Goal: Communication & Community: Participate in discussion

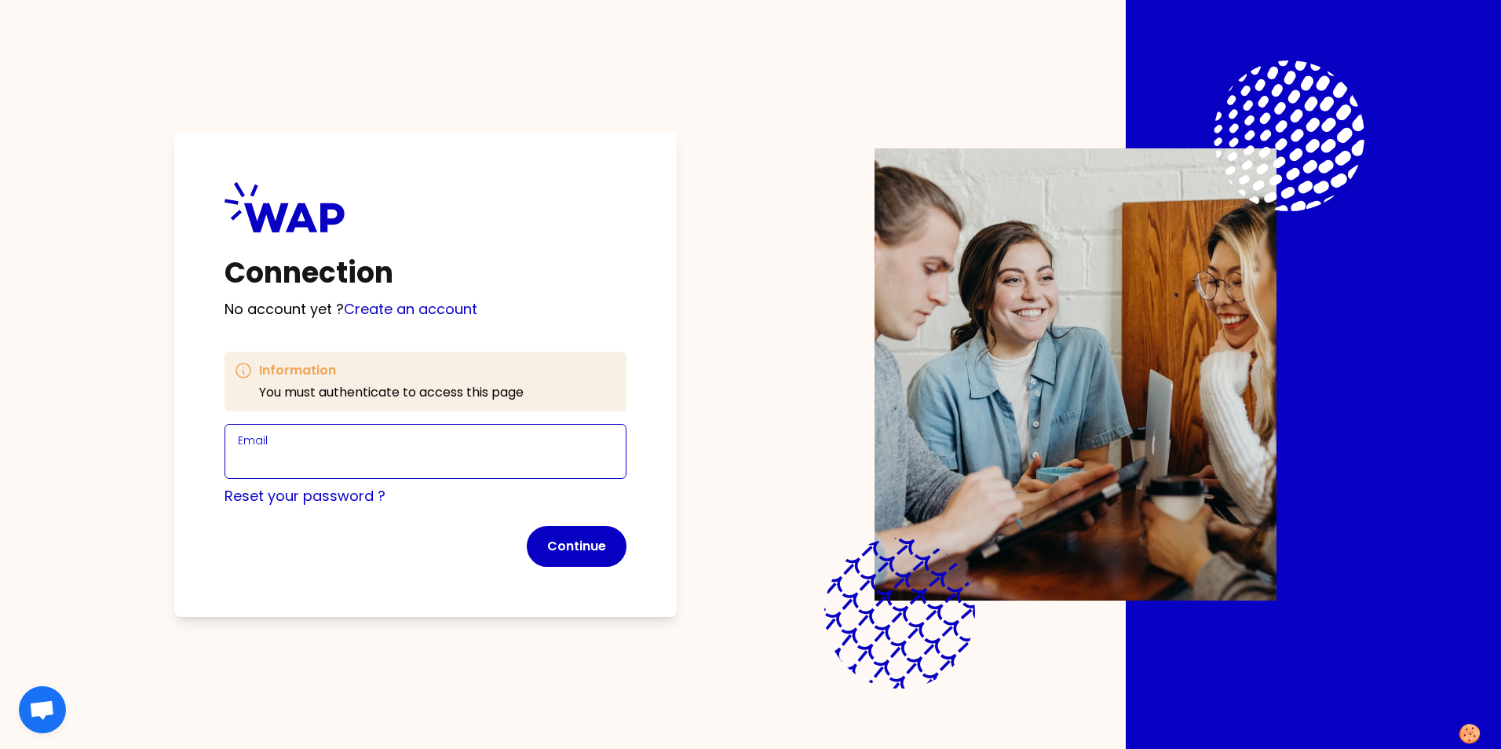
click at [335, 461] on input "Email" at bounding box center [425, 461] width 375 height 22
type input "[PERSON_NAME][EMAIL_ADDRESS][PERSON_NAME][DOMAIN_NAME]"
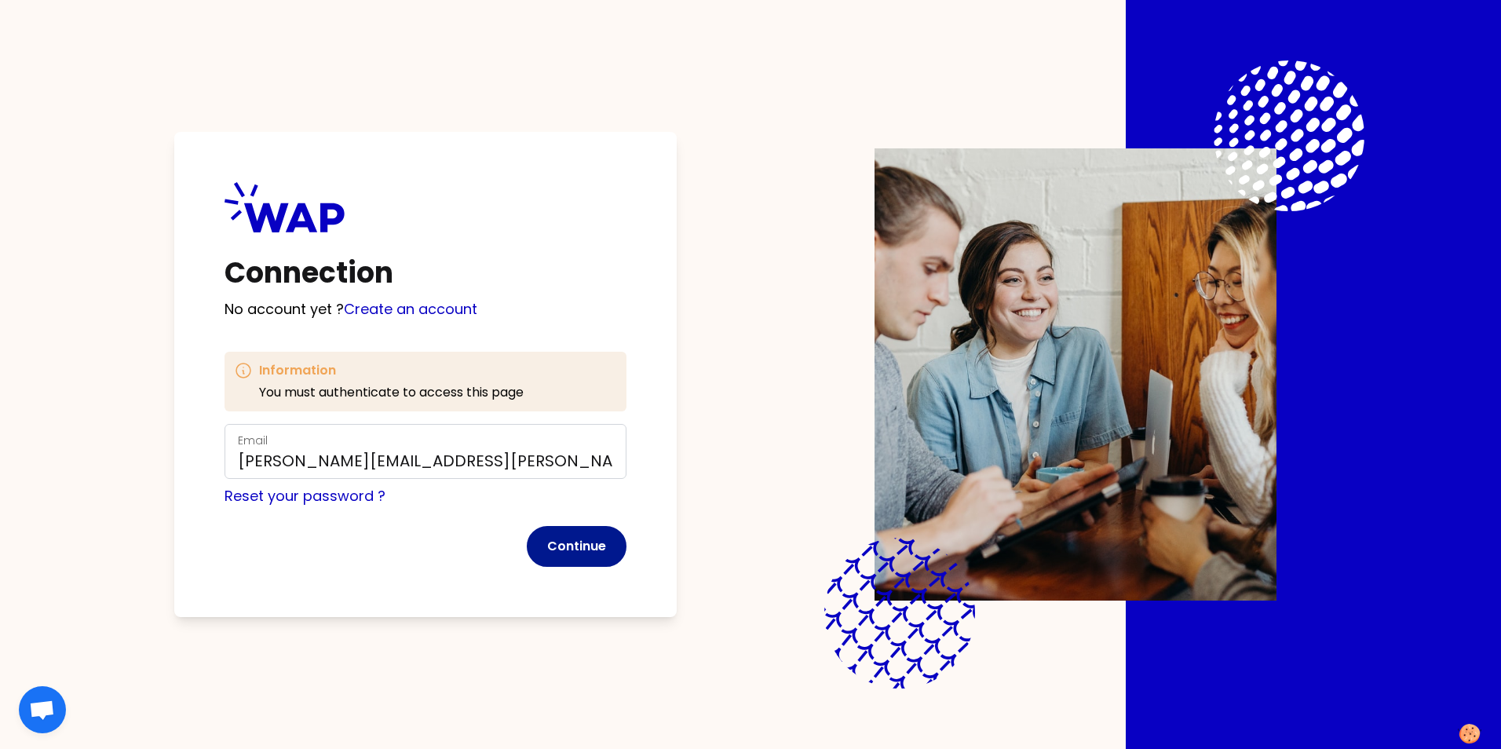
click at [582, 550] on button "Continue" at bounding box center [577, 546] width 100 height 41
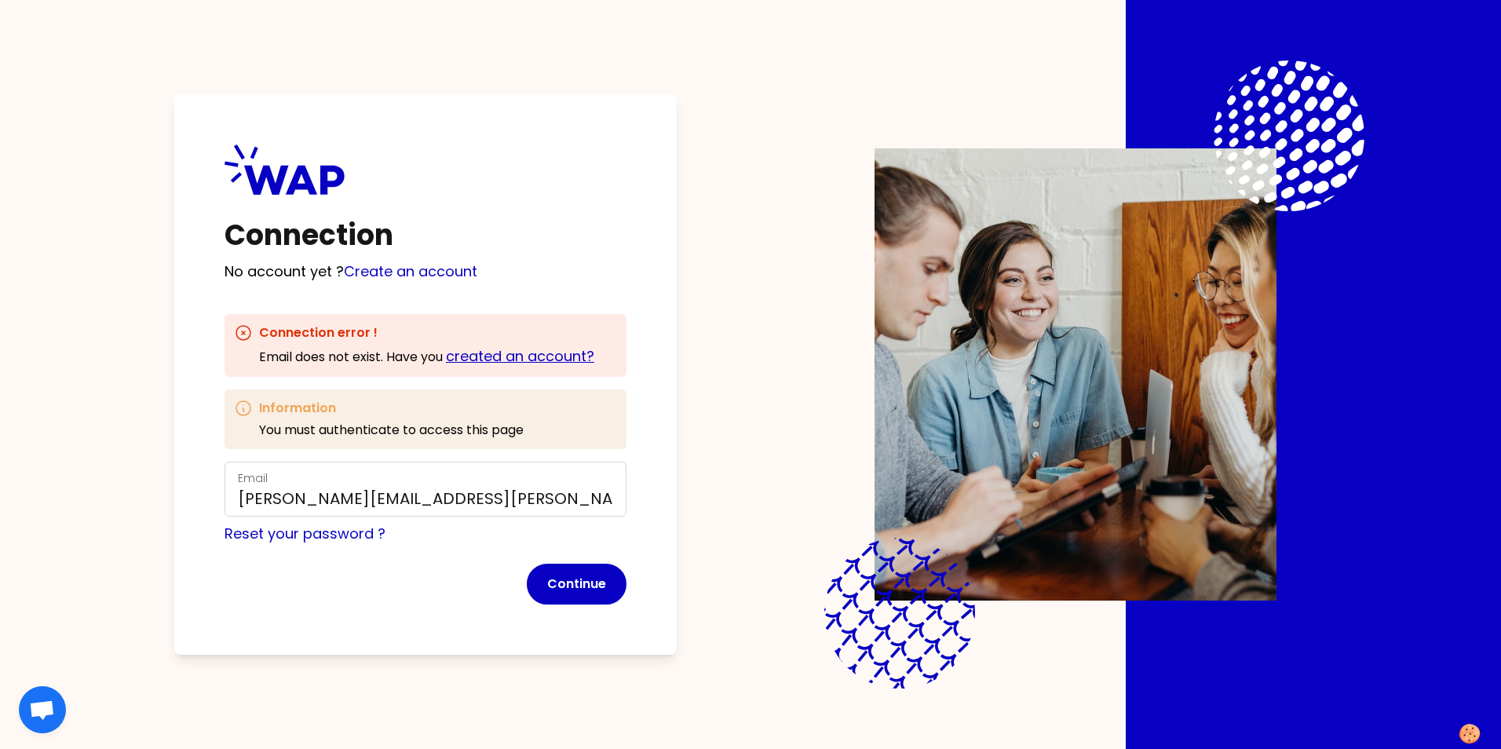
click at [514, 357] on link "created an account?" at bounding box center [520, 356] width 148 height 20
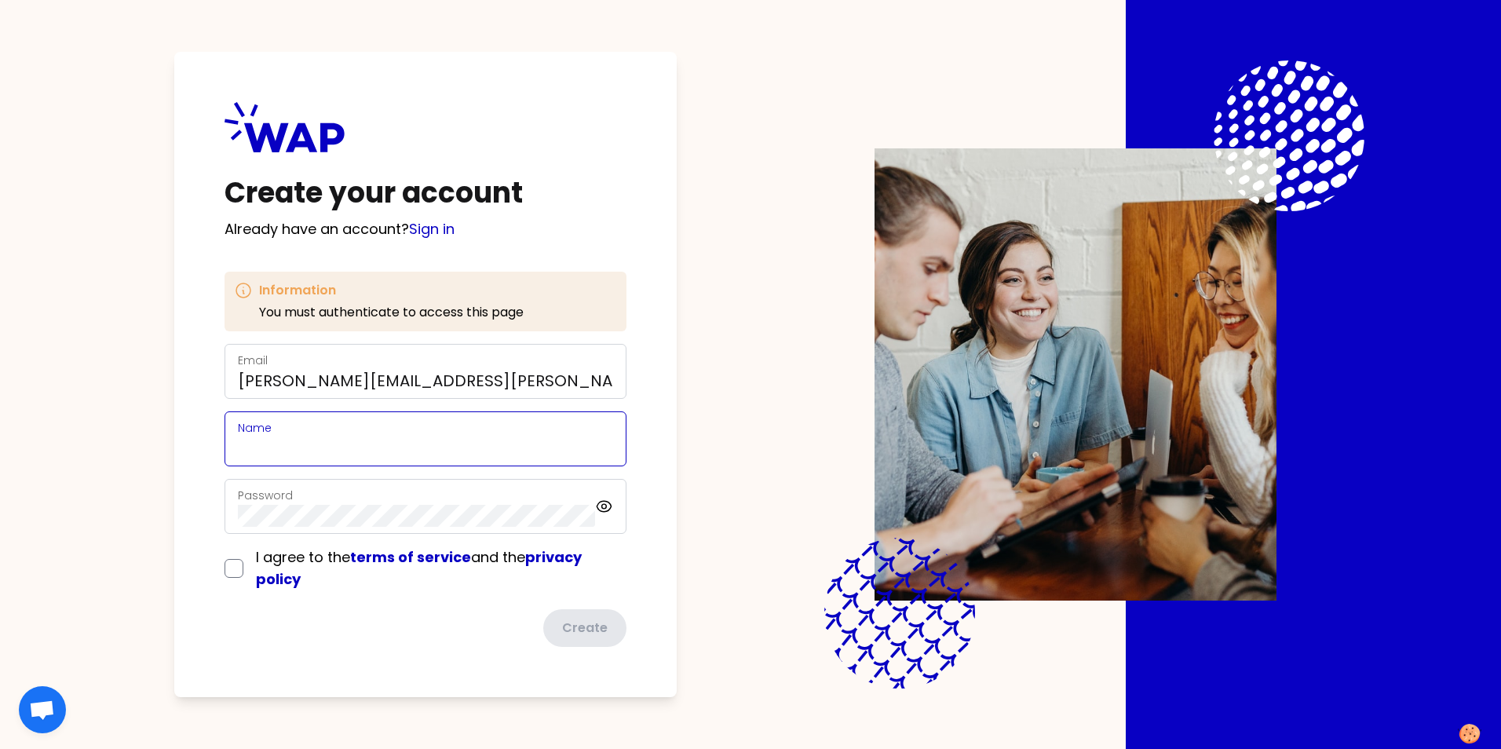
click at [314, 455] on input "Name" at bounding box center [425, 448] width 375 height 22
type input "[PERSON_NAME]"
click at [691, 482] on div "Create your account Already have an account? Sign in Information You must authe…" at bounding box center [751, 374] width 1300 height 749
click at [226, 569] on input "checkbox" at bounding box center [234, 568] width 19 height 19
checkbox input "true"
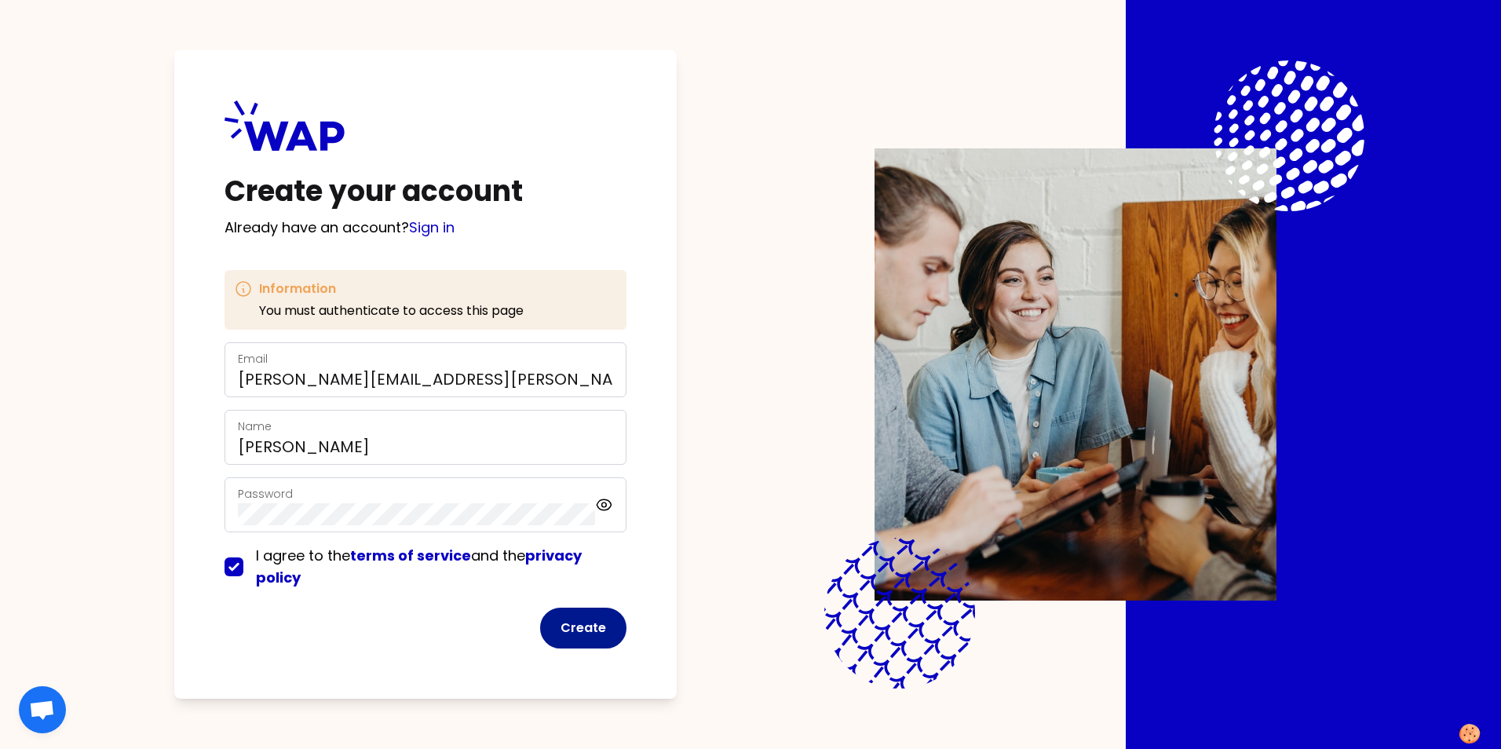
click at [582, 573] on button "Create" at bounding box center [583, 628] width 86 height 41
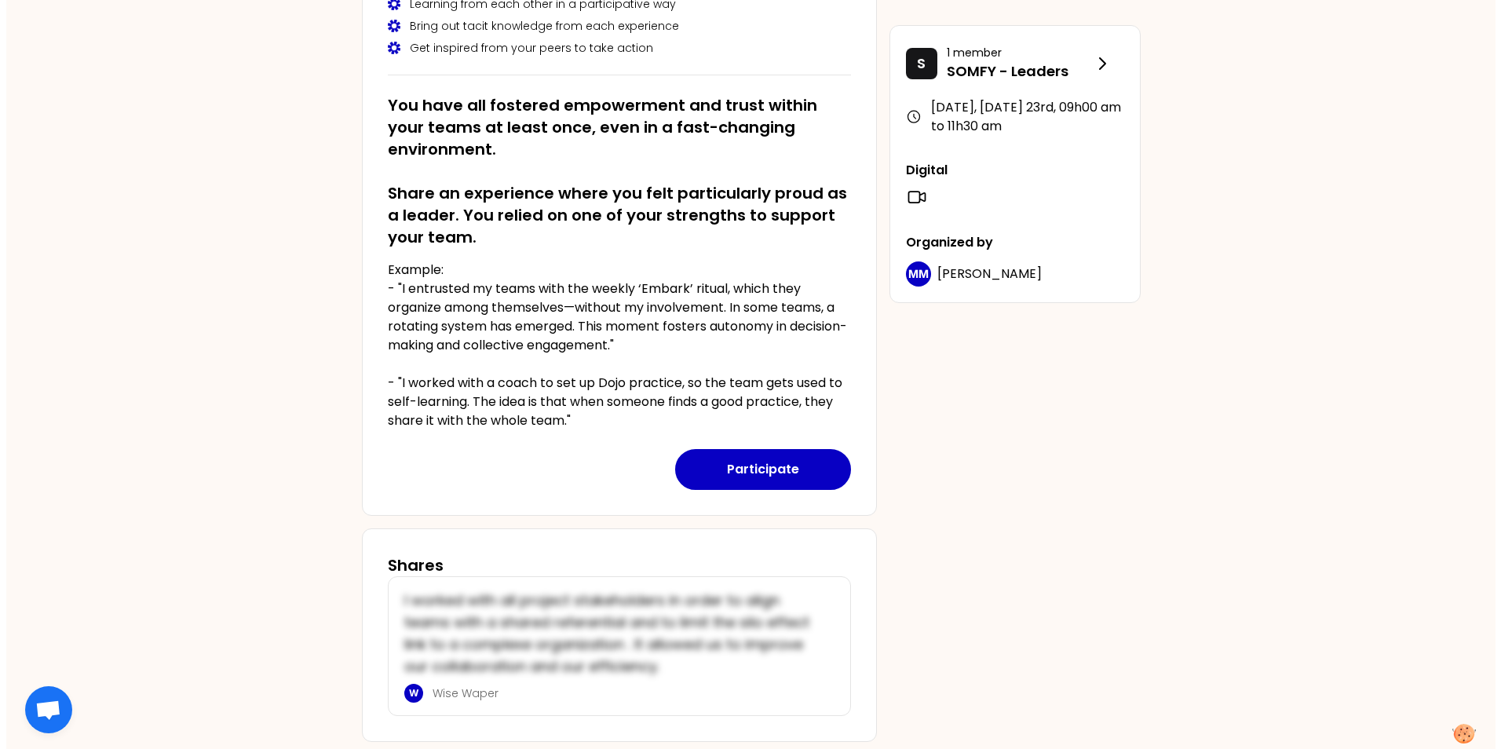
scroll to position [266, 0]
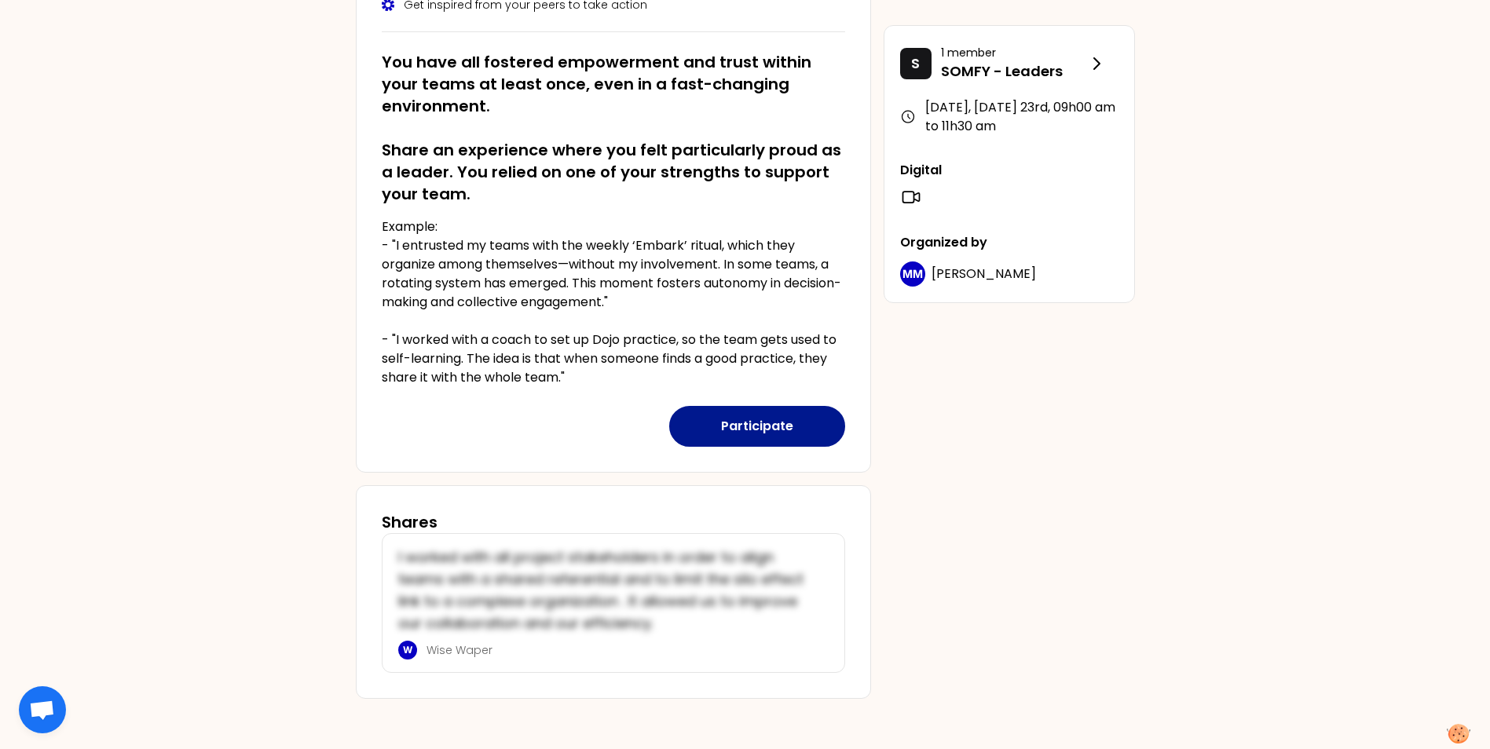
click at [734, 425] on button "Participate" at bounding box center [757, 426] width 176 height 41
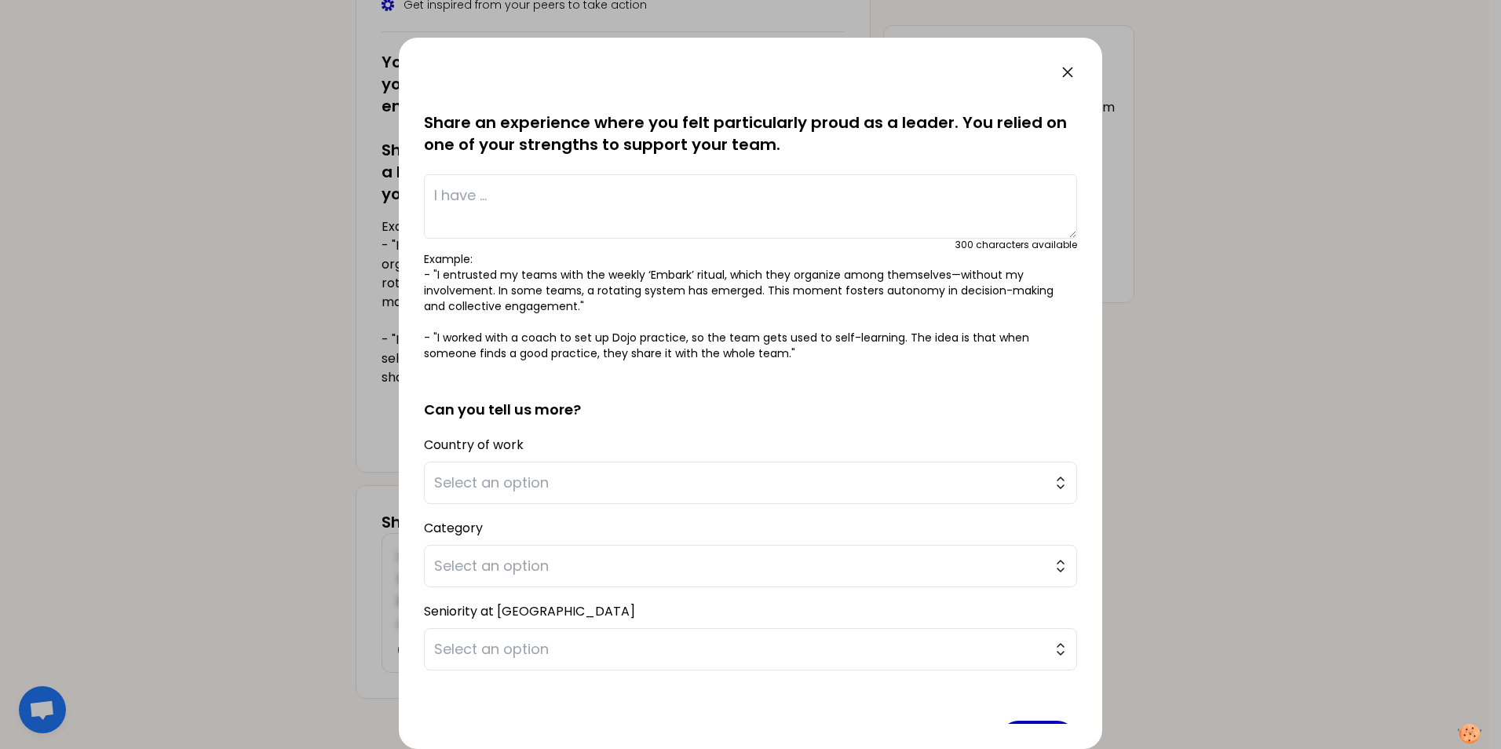
scroll to position [0, 0]
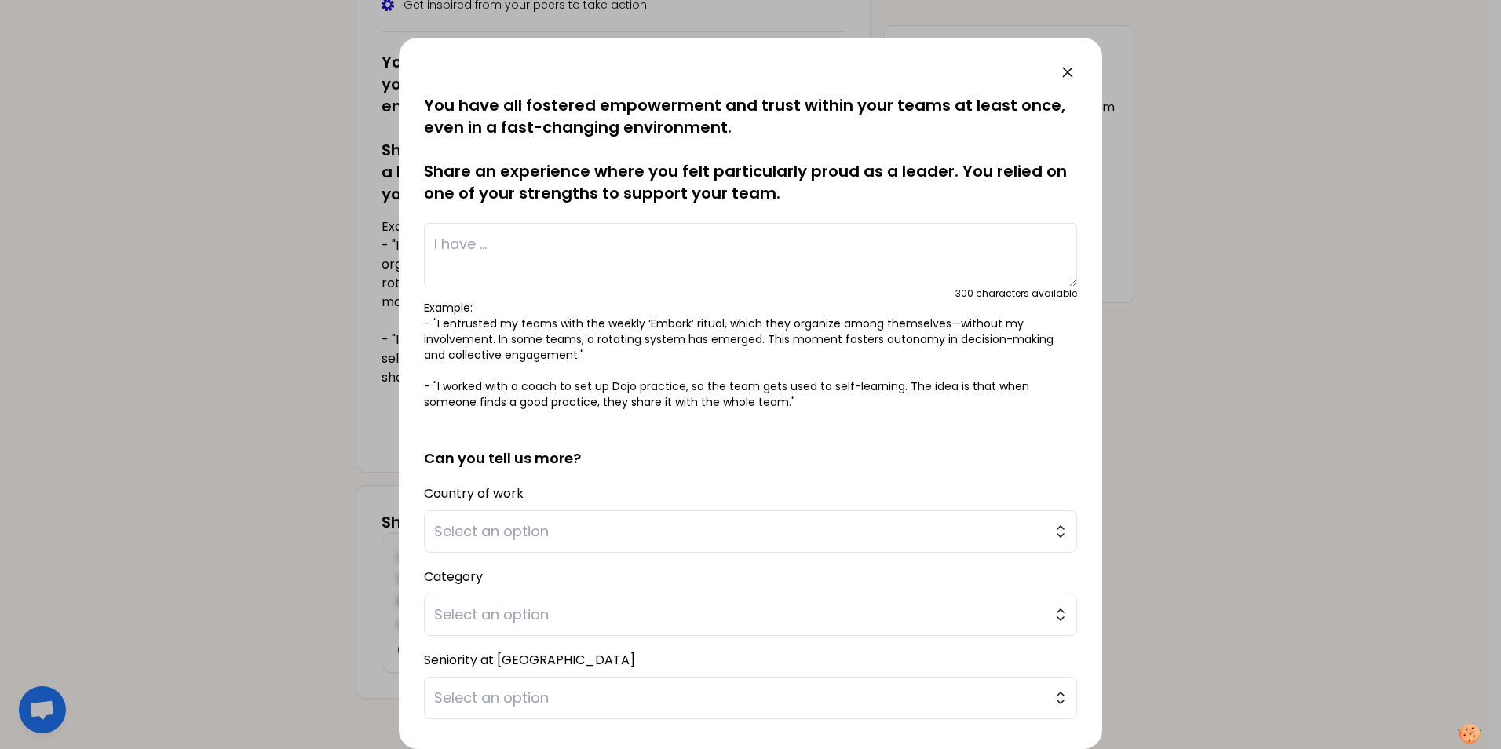
click at [433, 243] on textarea at bounding box center [750, 255] width 653 height 64
click at [640, 246] on textarea "I have created a workgroup" at bounding box center [750, 255] width 653 height 64
click at [556, 245] on textarea "I have created a workgroup" at bounding box center [750, 255] width 653 height 64
drag, startPoint x: 537, startPoint y: 245, endPoint x: 667, endPoint y: 241, distance: 130.4
click at [667, 241] on textarea "I have created a workgroup" at bounding box center [750, 255] width 653 height 64
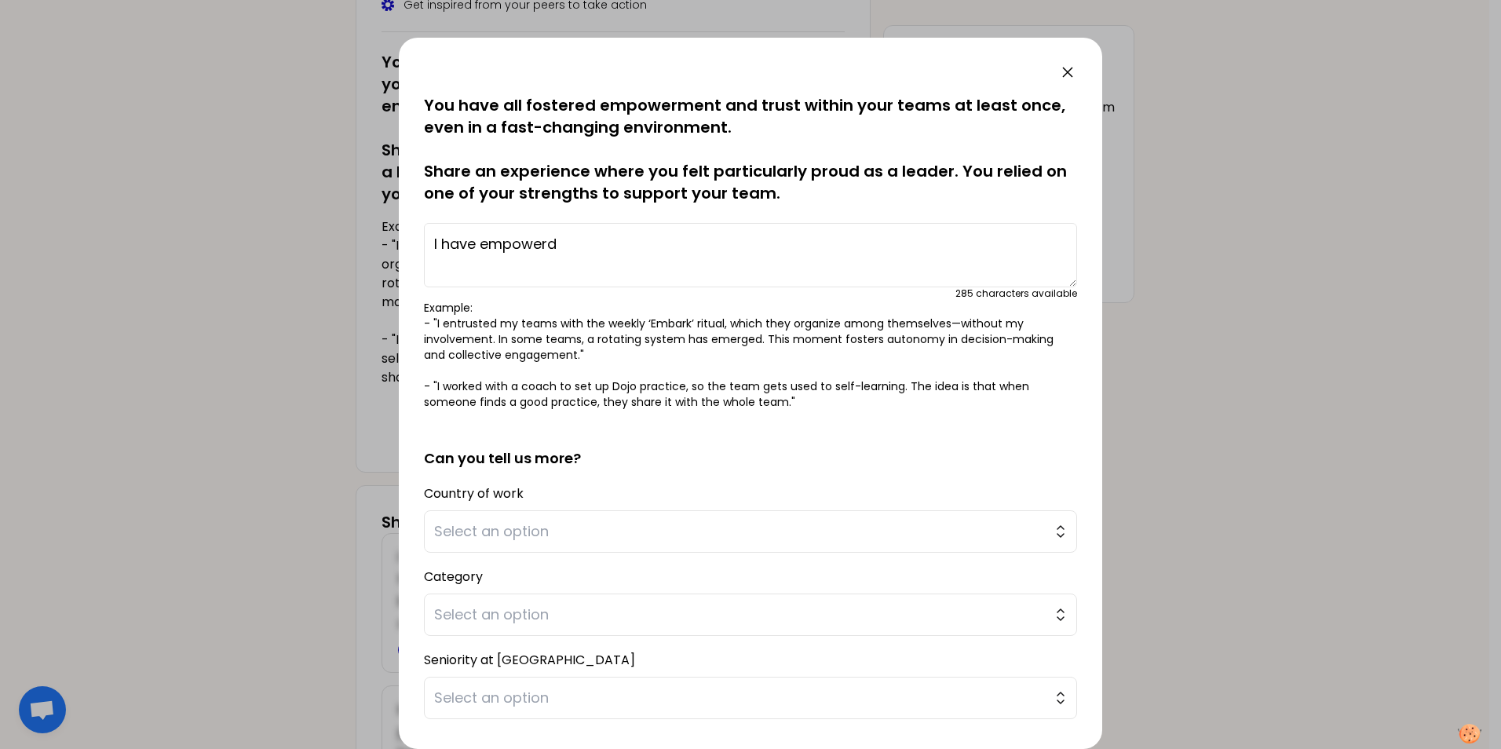
drag, startPoint x: 551, startPoint y: 241, endPoint x: 569, endPoint y: 244, distance: 17.6
click at [569, 244] on textarea "I have empowerd" at bounding box center [750, 255] width 653 height 64
drag, startPoint x: 769, startPoint y: 242, endPoint x: 1026, endPoint y: 250, distance: 257.7
click at [1026, 250] on textarea "I have empowered cross-functional teams to work on soft skills program for cont…" at bounding box center [750, 255] width 653 height 64
click at [821, 243] on textarea "I have empowered cross-functional teams to develop" at bounding box center [750, 255] width 653 height 64
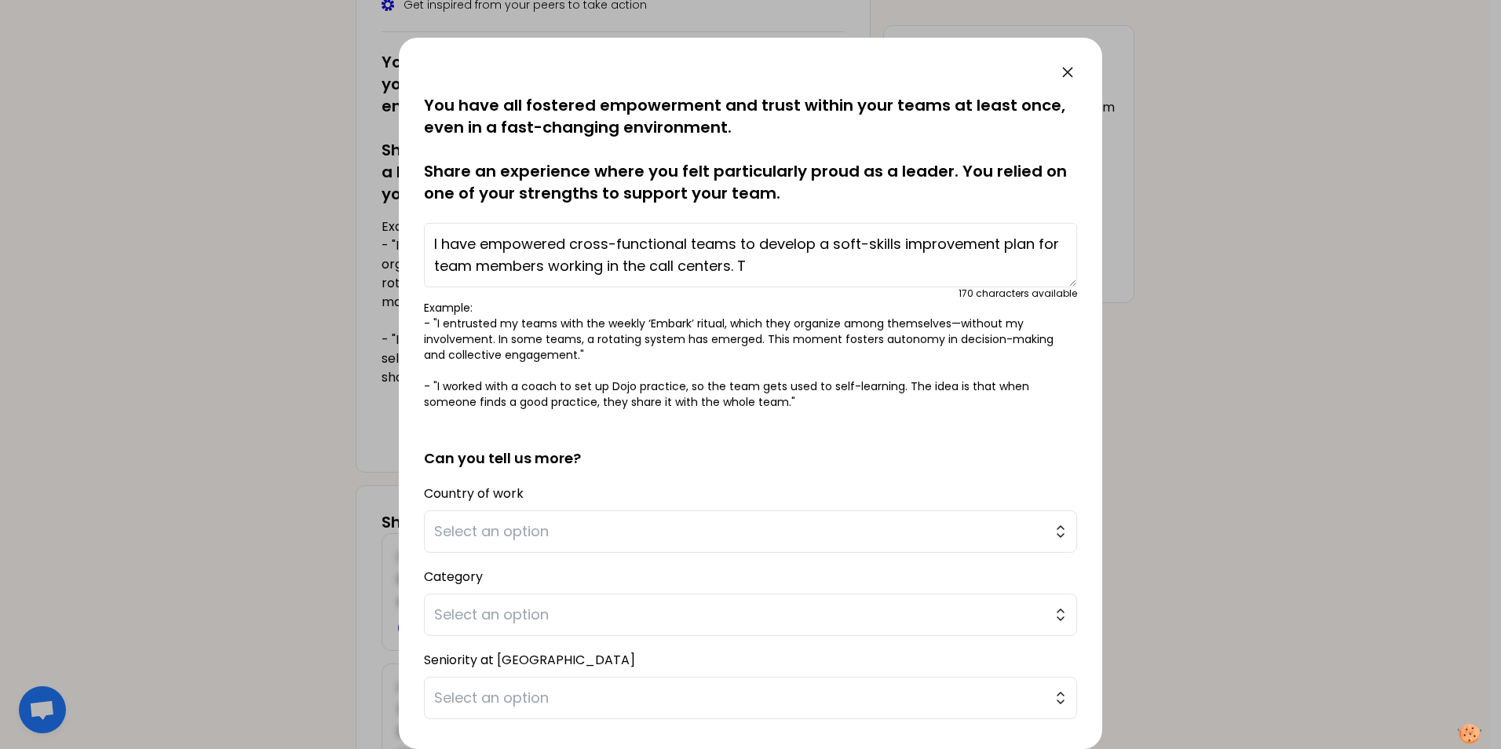
type textarea "I have empowered cross-functional teams to develop a soft-skills improvement pl…"
click at [806, 548] on button "Select an option" at bounding box center [750, 531] width 653 height 42
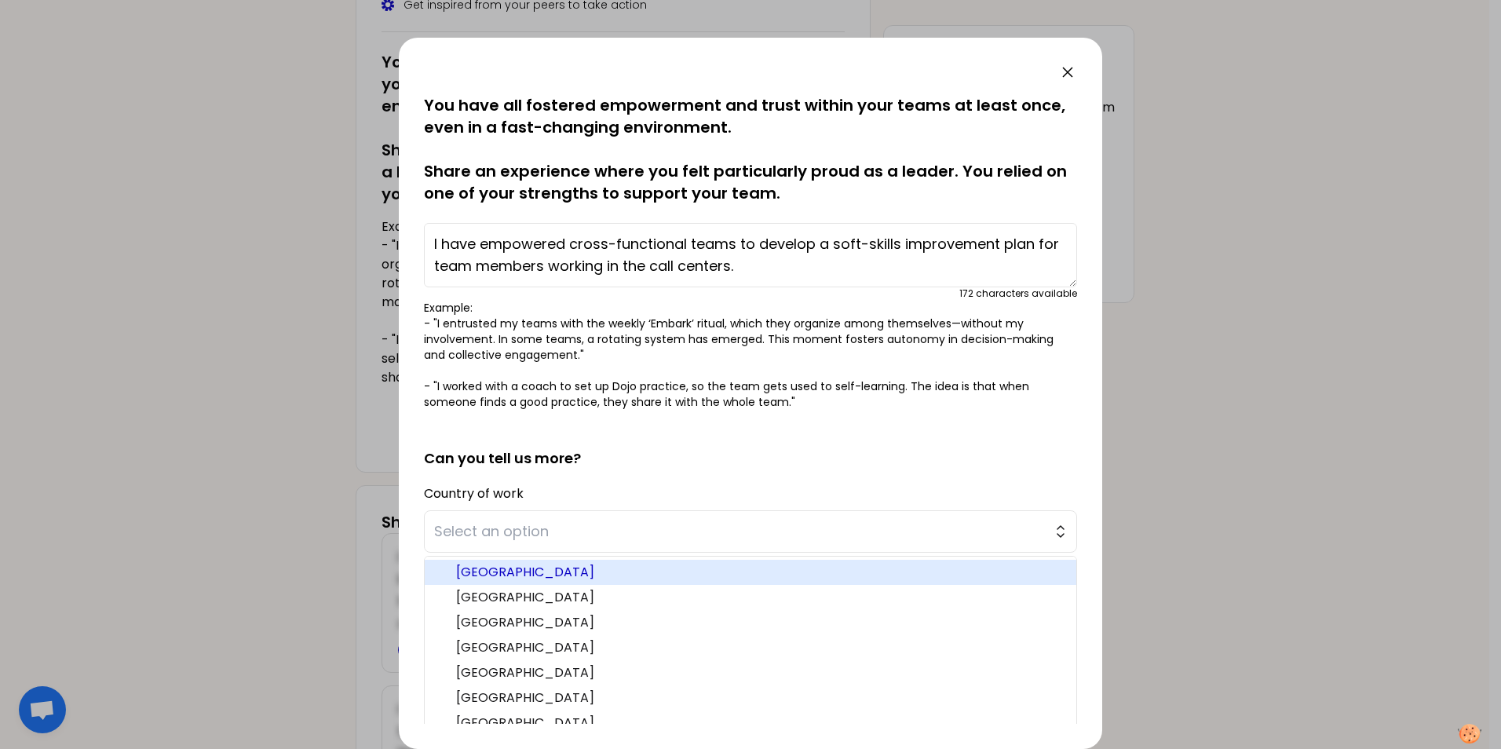
click at [543, 573] on span "[GEOGRAPHIC_DATA]" at bounding box center [760, 572] width 608 height 19
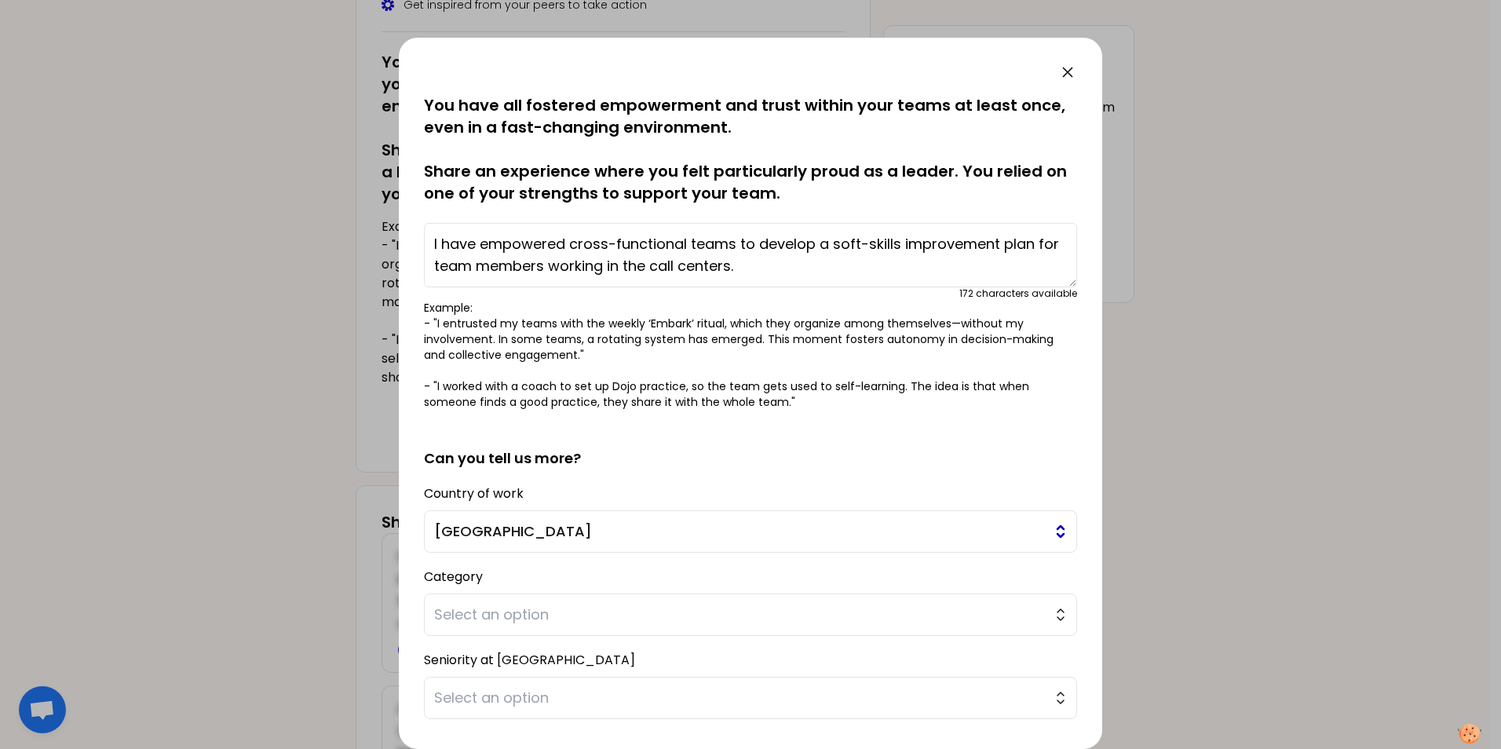
click at [1047, 531] on button "[GEOGRAPHIC_DATA]" at bounding box center [750, 531] width 653 height 42
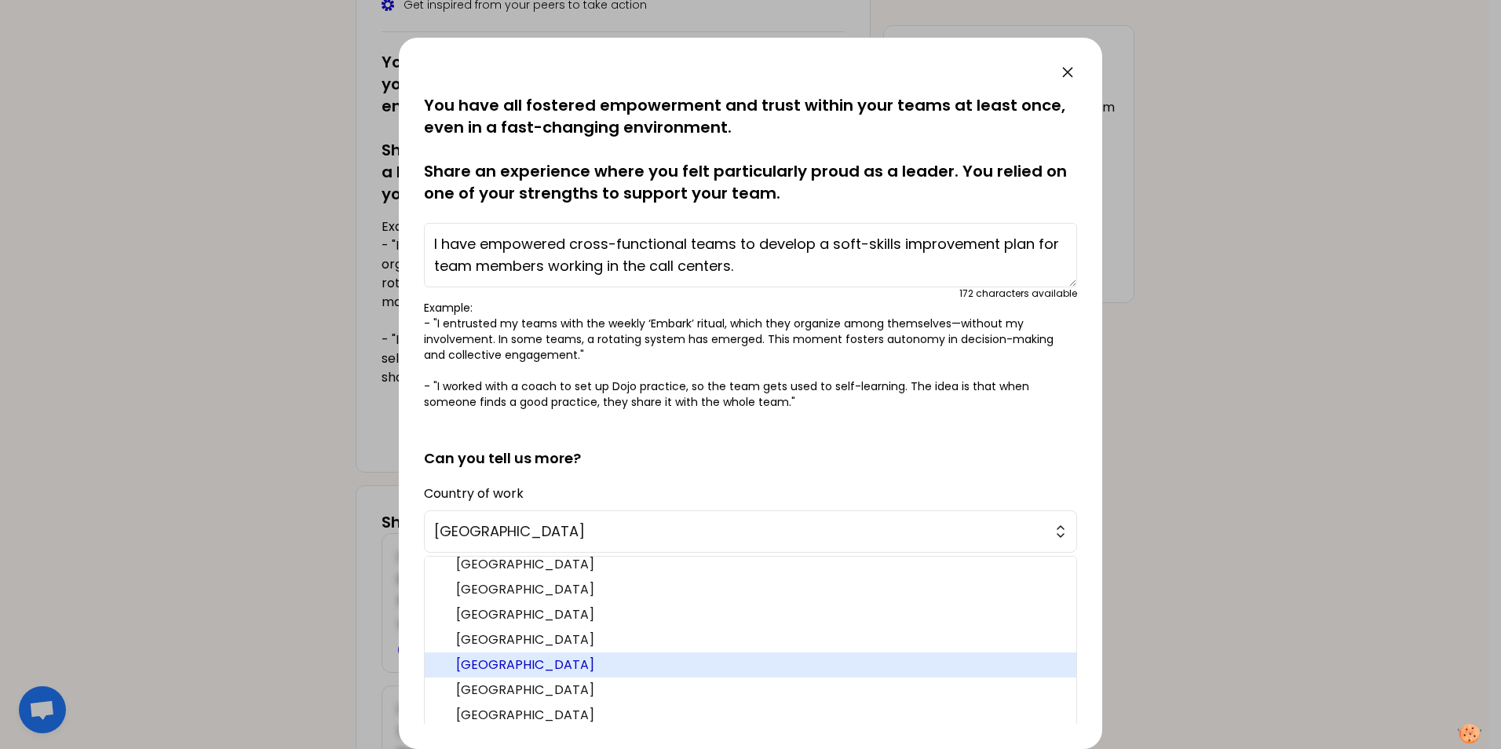
scroll to position [99, 0]
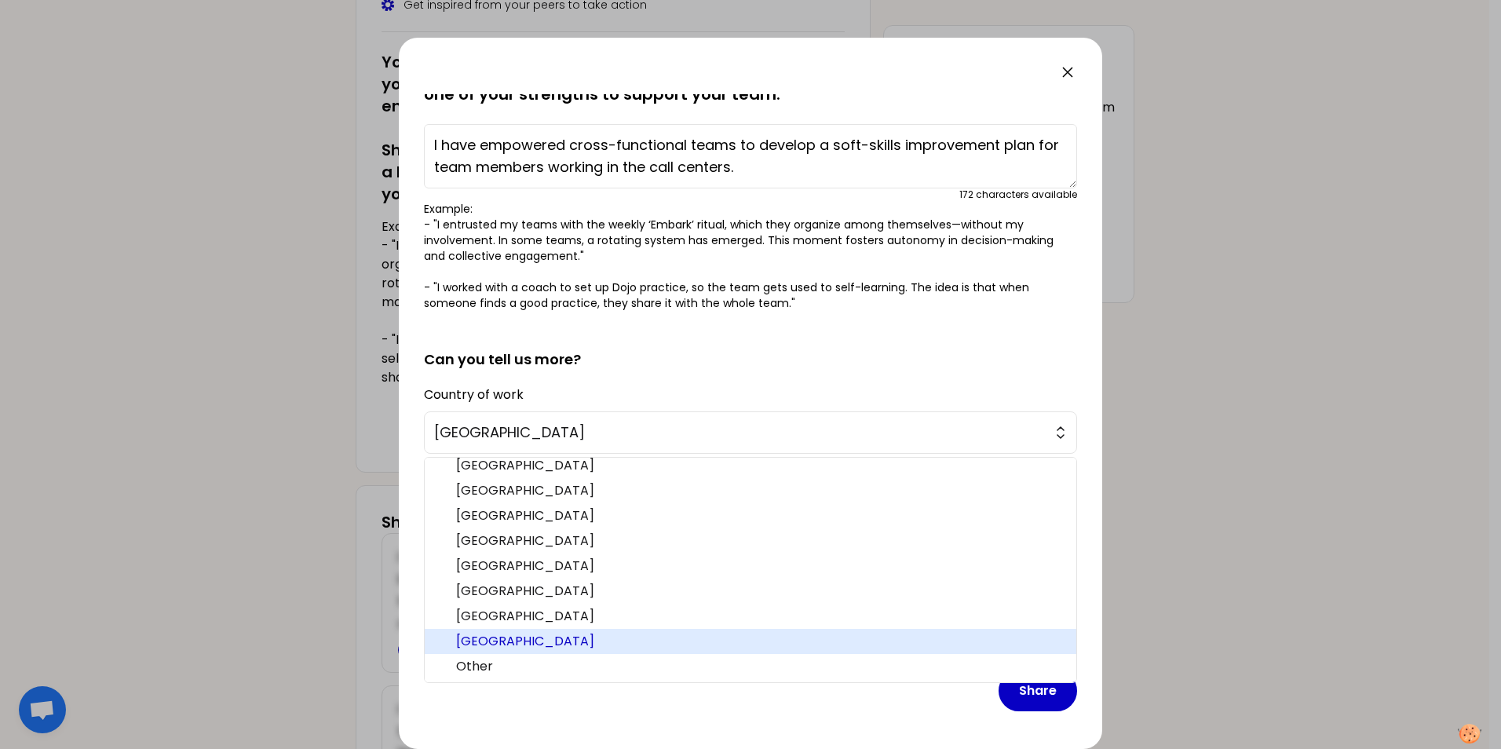
click at [491, 573] on span "[GEOGRAPHIC_DATA]" at bounding box center [760, 641] width 608 height 19
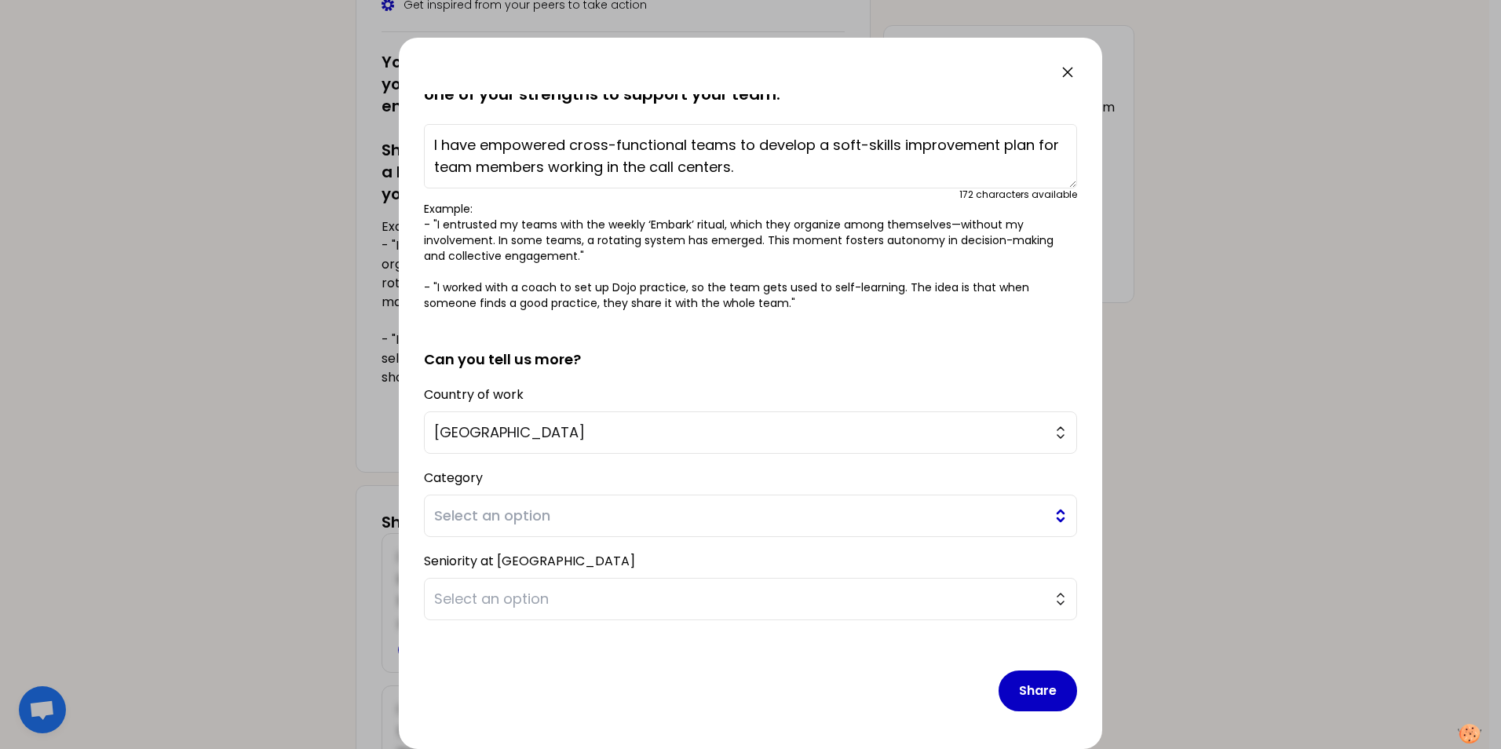
click at [542, 514] on span "Select an option" at bounding box center [739, 516] width 611 height 22
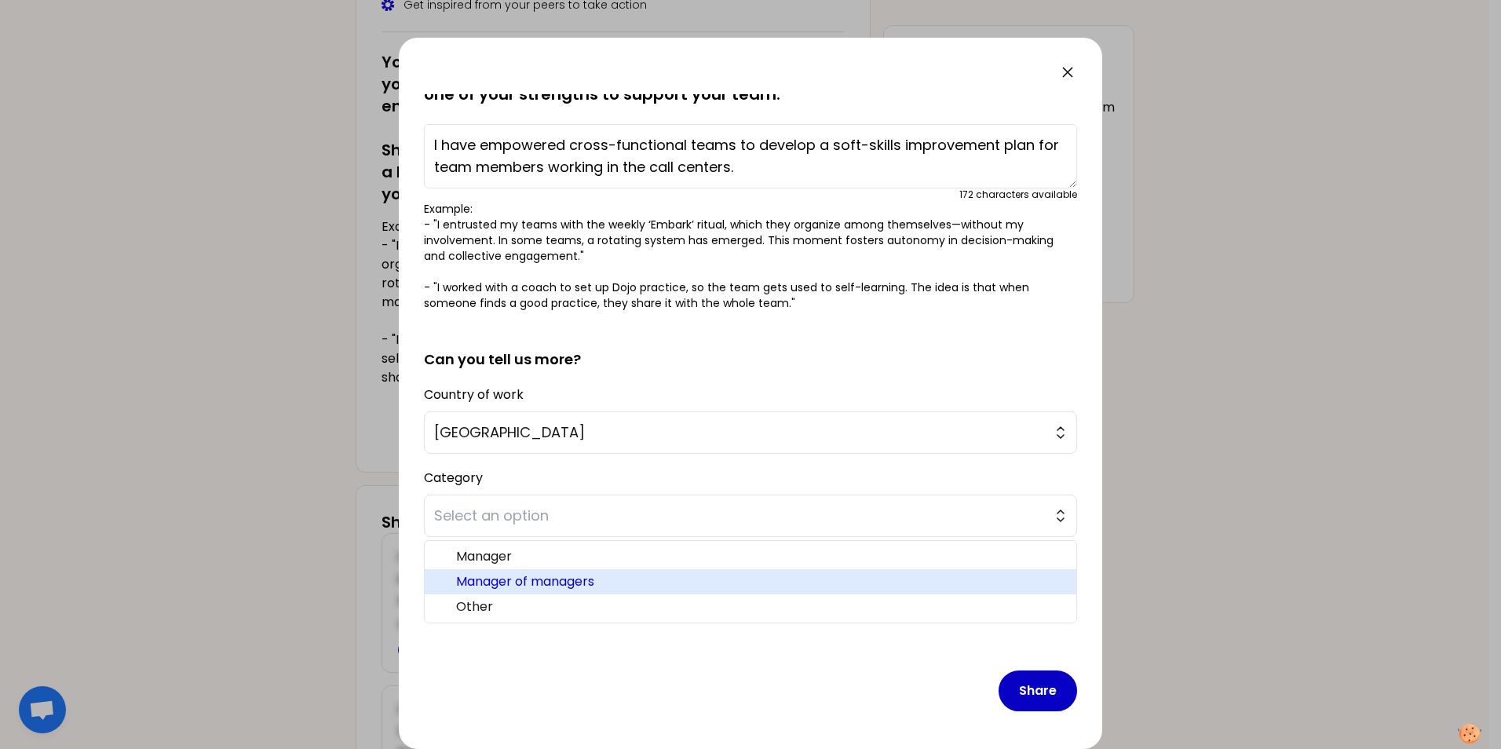
click at [494, 573] on span "Manager of managers" at bounding box center [760, 581] width 608 height 19
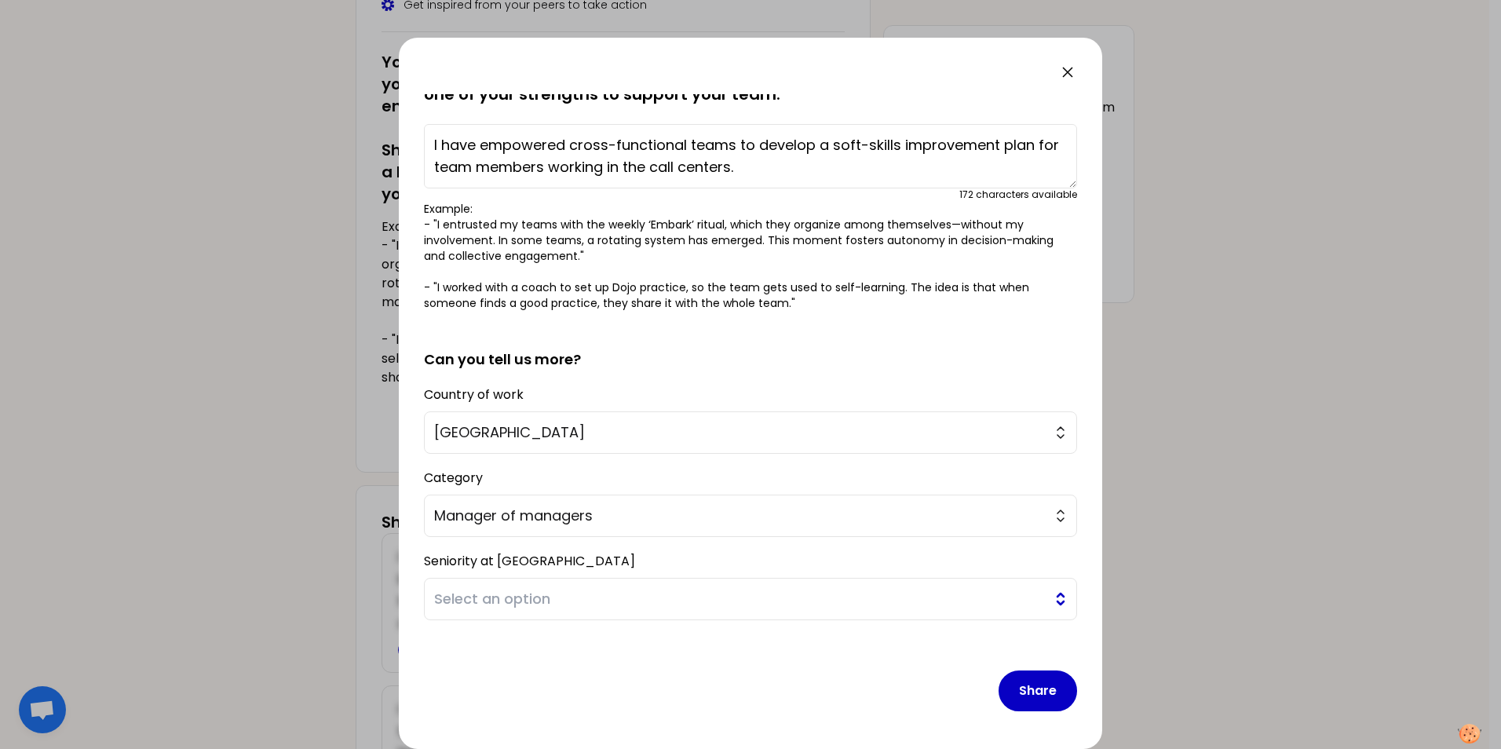
click at [590, 573] on span "Select an option" at bounding box center [739, 599] width 611 height 22
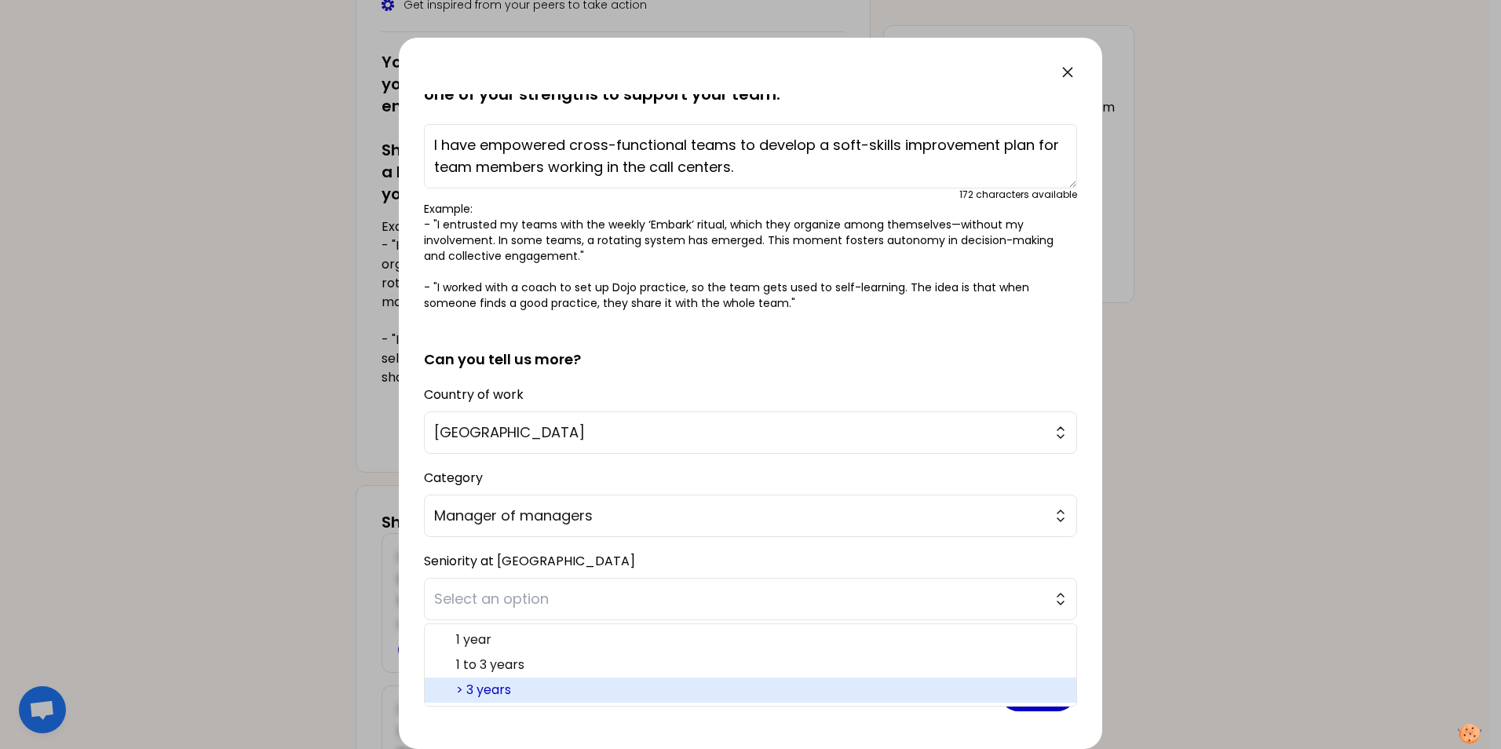
click at [501, 573] on span "> 3 years" at bounding box center [760, 690] width 608 height 19
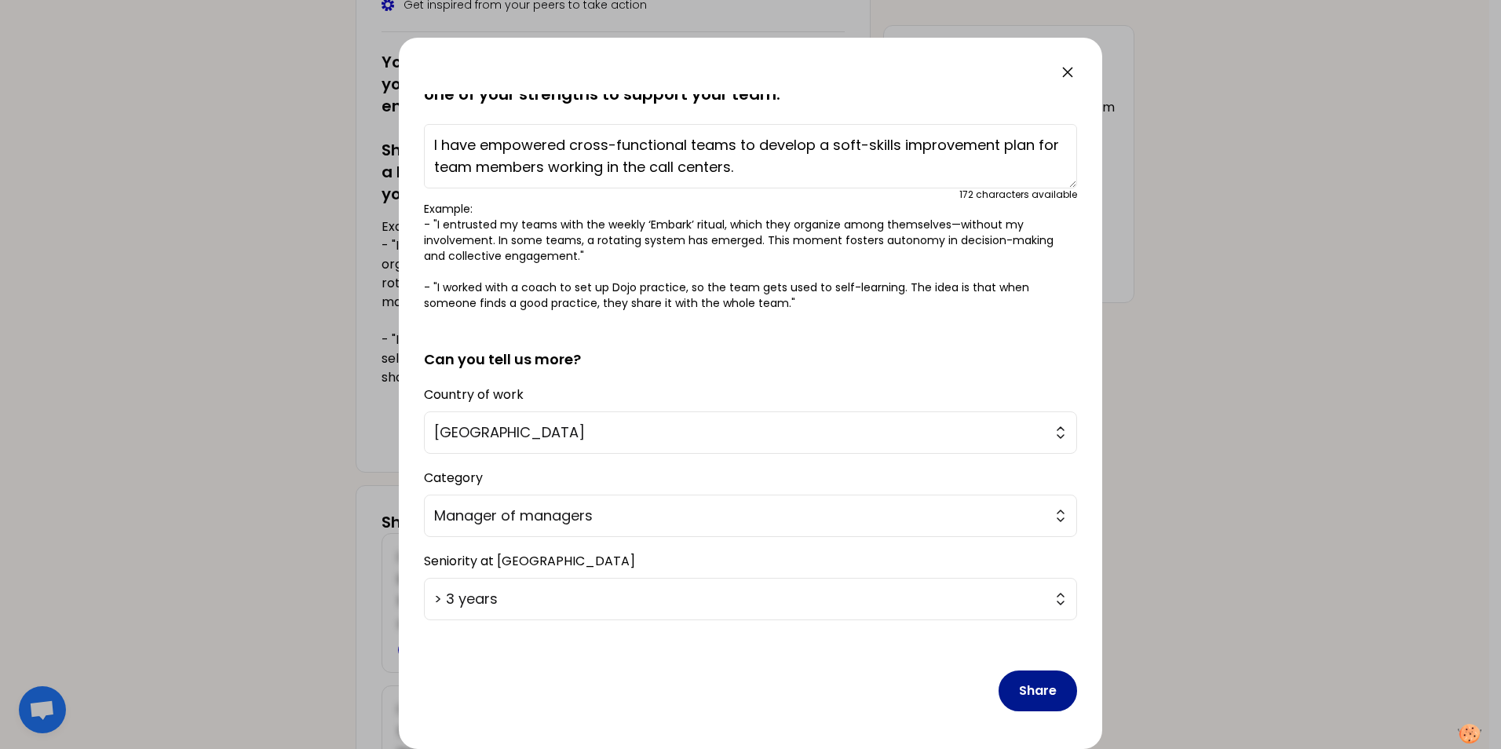
click at [1029, 573] on button "Share" at bounding box center [1038, 691] width 79 height 41
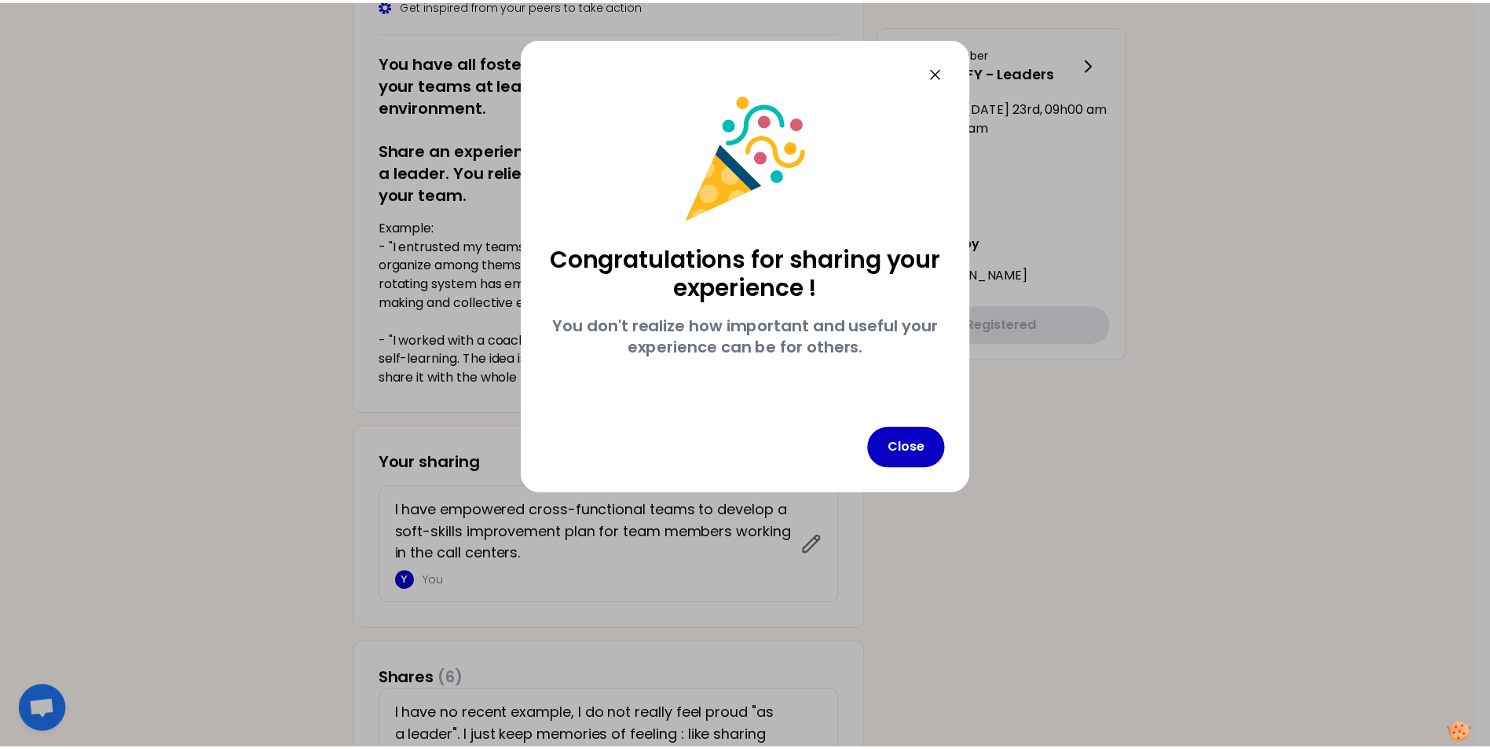
scroll to position [0, 0]
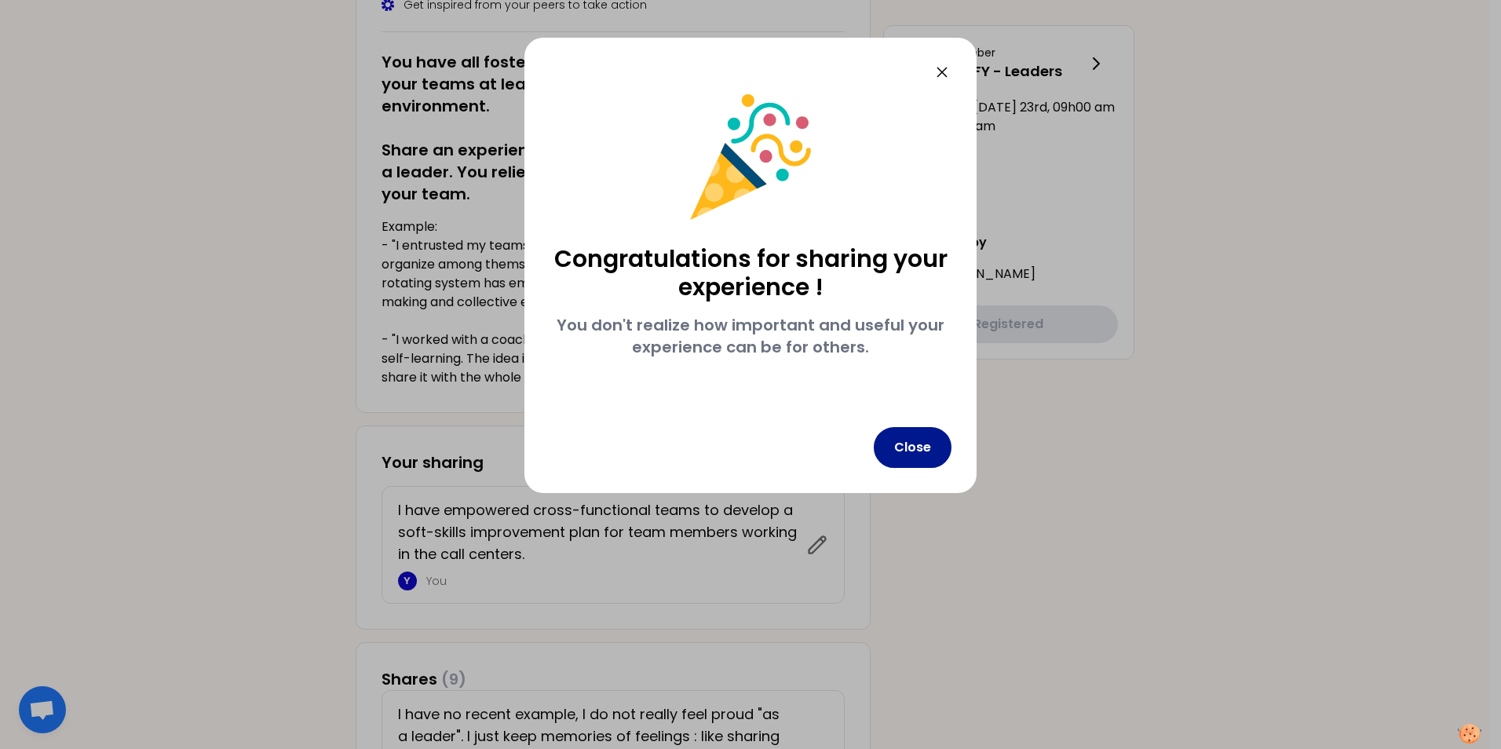
click at [914, 451] on button "Close" at bounding box center [913, 447] width 78 height 41
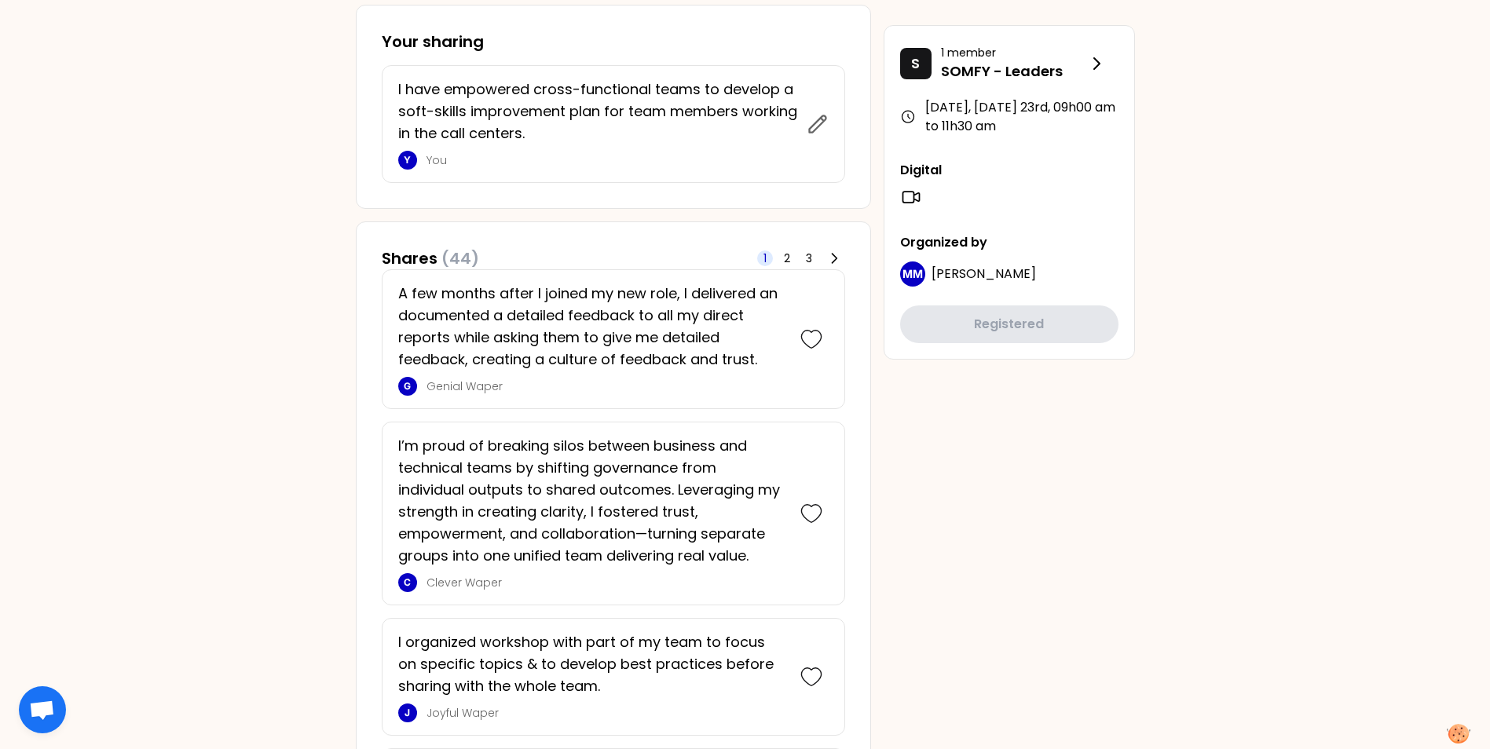
scroll to position [367, 0]
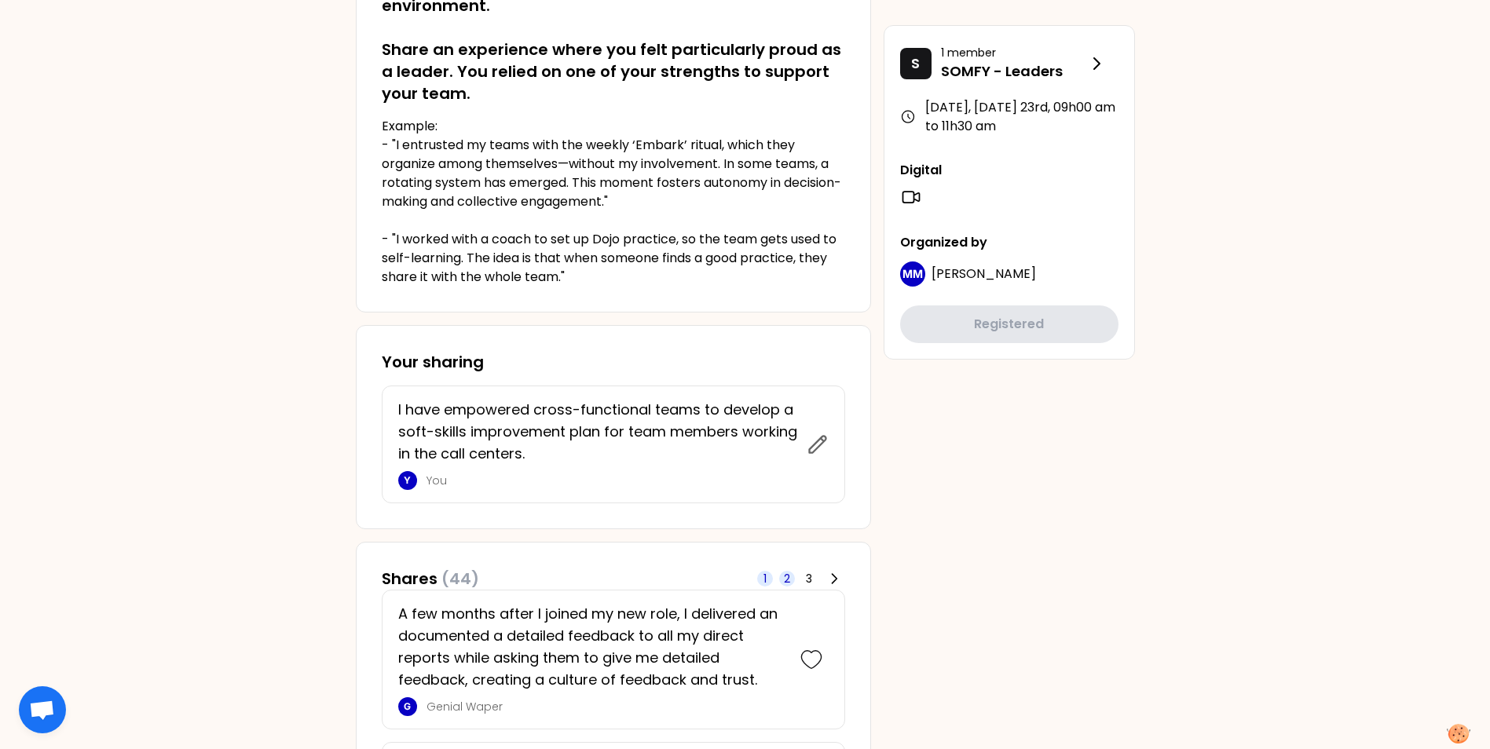
click at [789, 573] on span "2" at bounding box center [787, 579] width 6 height 16
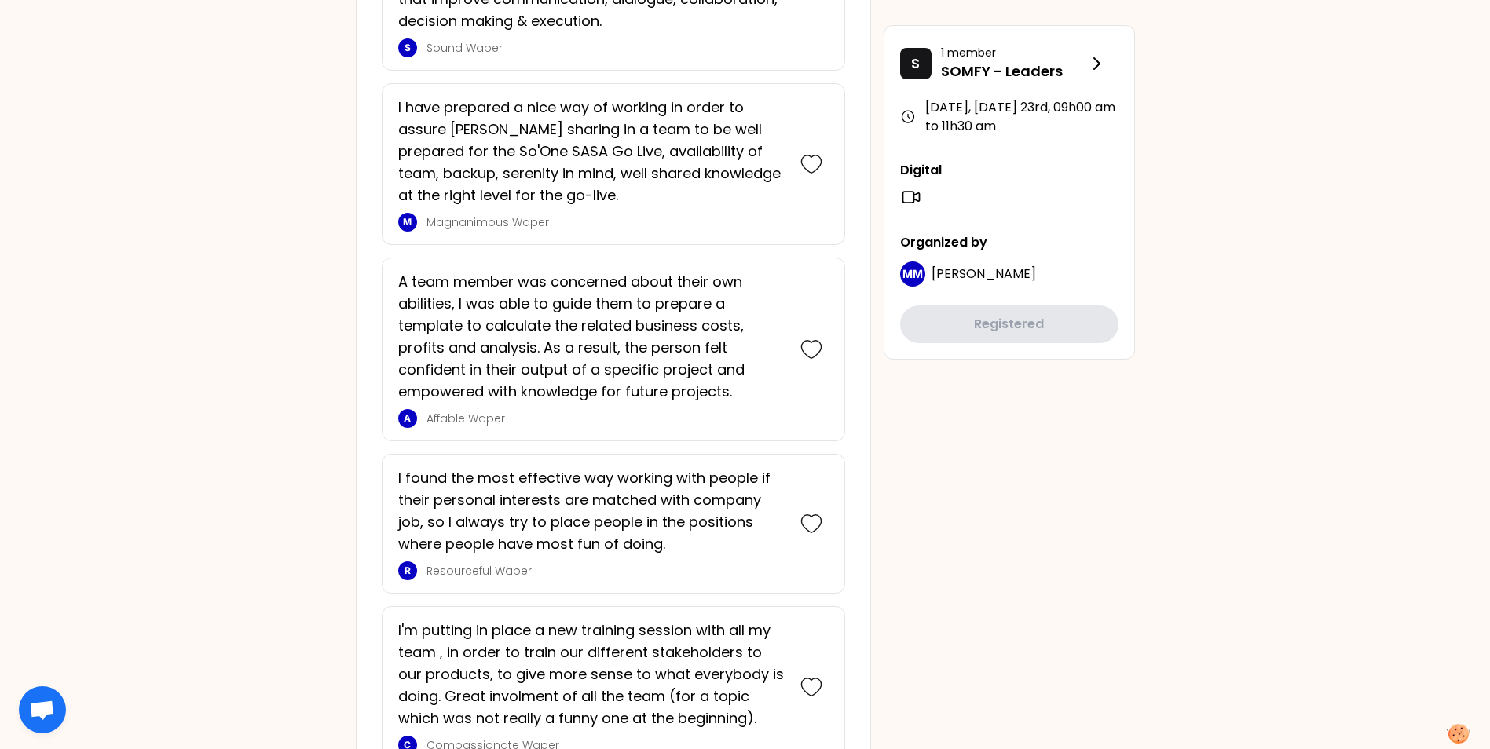
scroll to position [3684, 0]
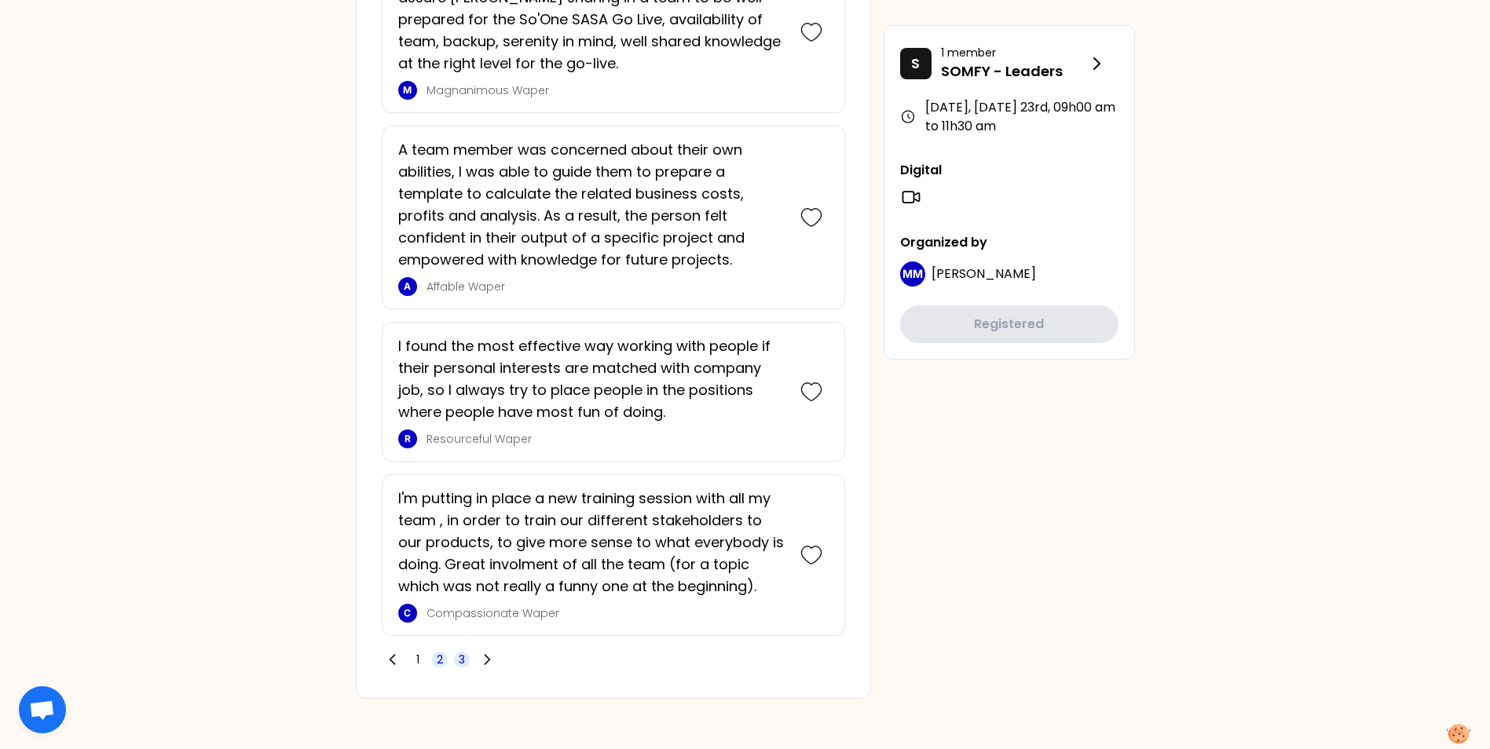
drag, startPoint x: 461, startPoint y: 659, endPoint x: 463, endPoint y: 625, distance: 33.8
click at [461, 573] on span "3" at bounding box center [462, 660] width 6 height 16
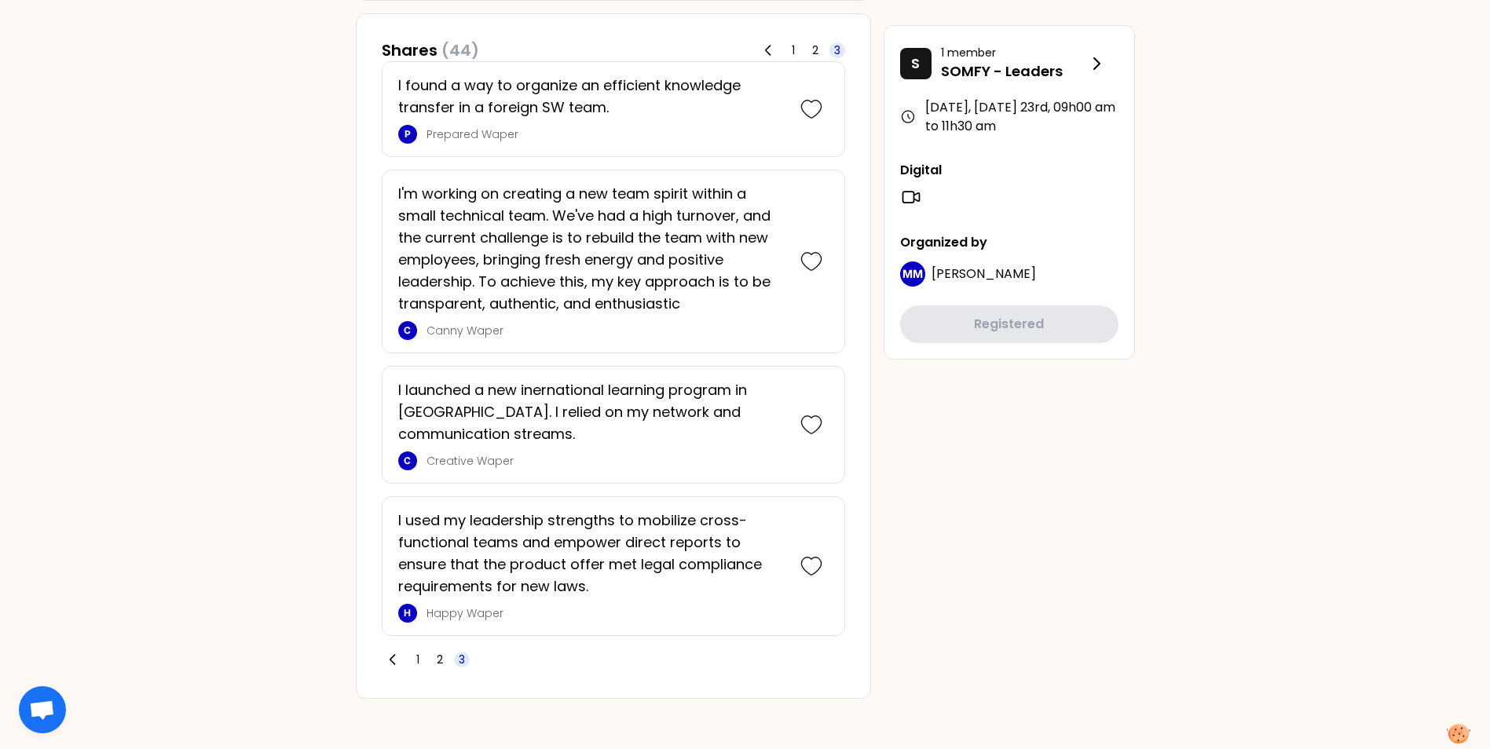
scroll to position [895, 0]
